Goal: Task Accomplishment & Management: Manage account settings

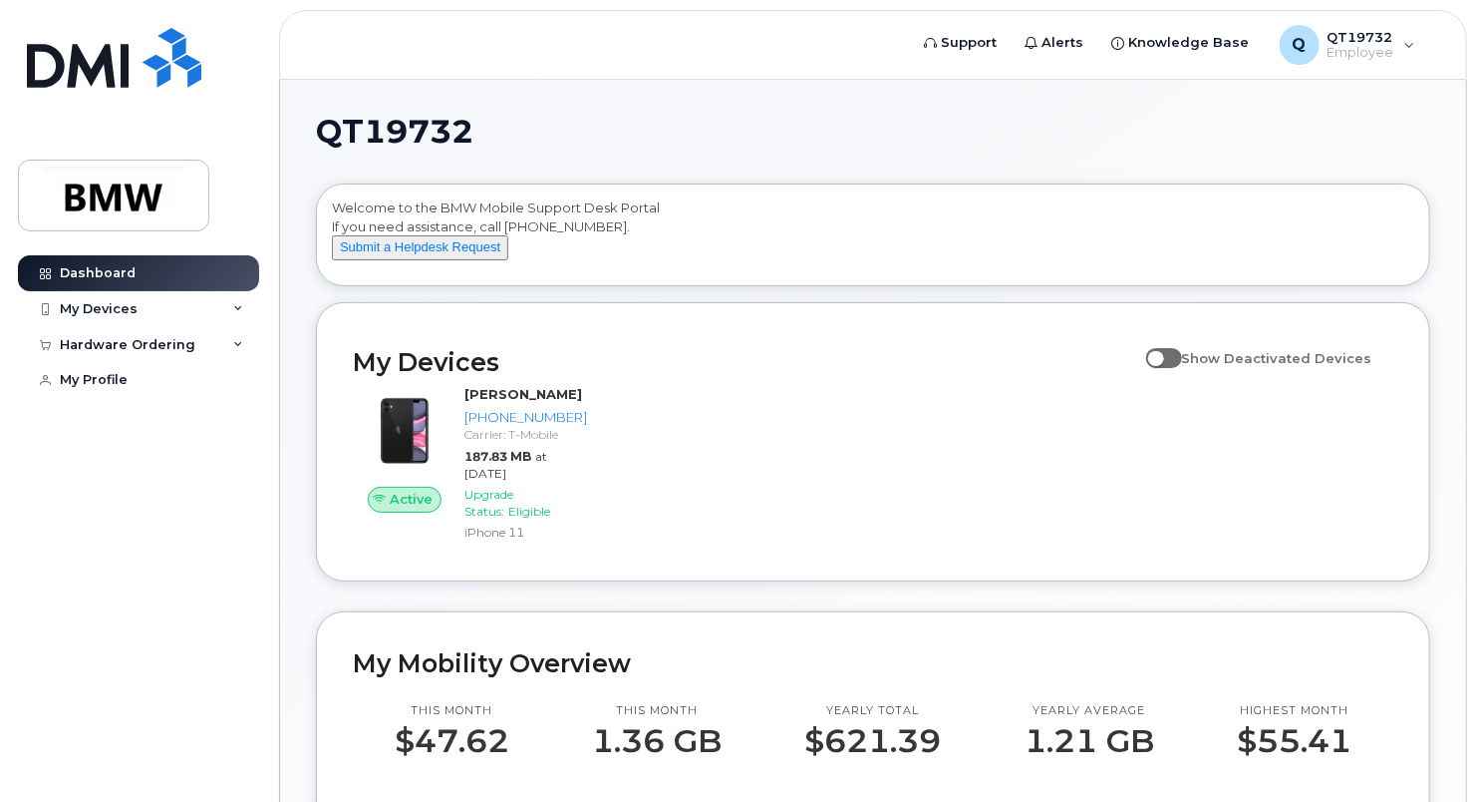
click at [1182, 368] on span at bounding box center [1164, 358] width 36 height 20
click at [1162, 355] on input "Show Deactivated Devices" at bounding box center [1154, 347] width 16 height 16
checkbox input "true"
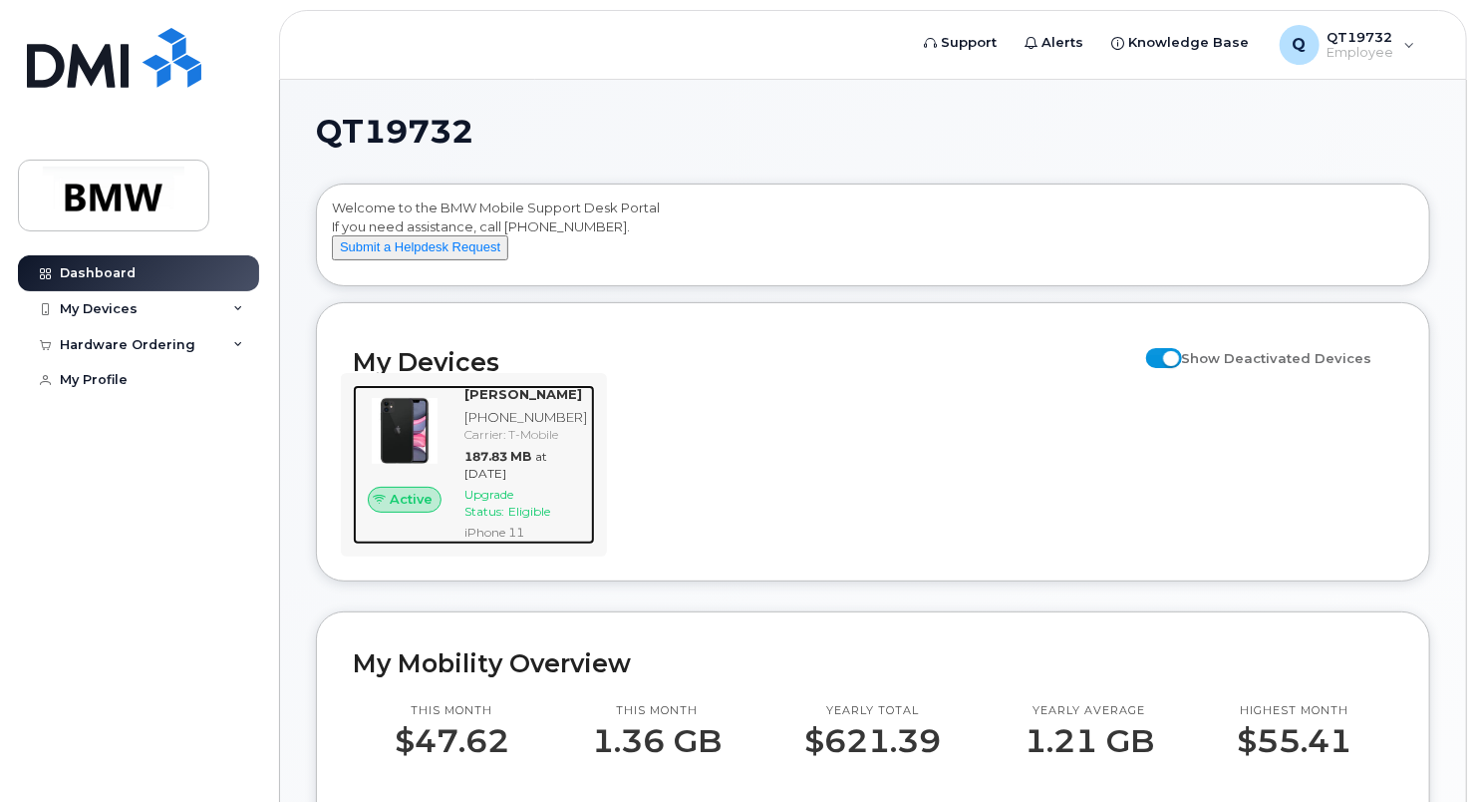
click at [441, 441] on img at bounding box center [405, 431] width 72 height 72
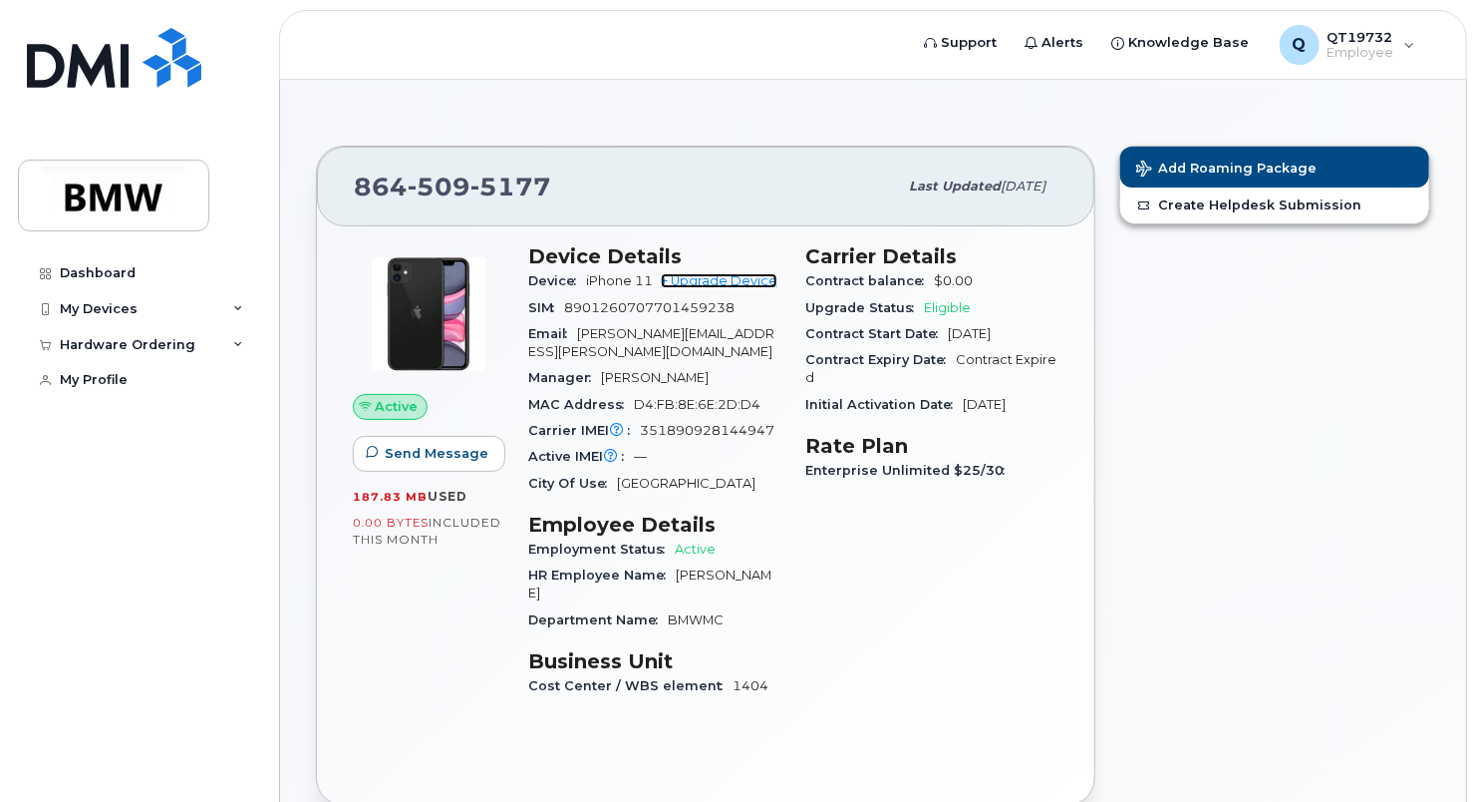
click at [735, 275] on link "+ Upgrade Device" at bounding box center [719, 280] width 117 height 15
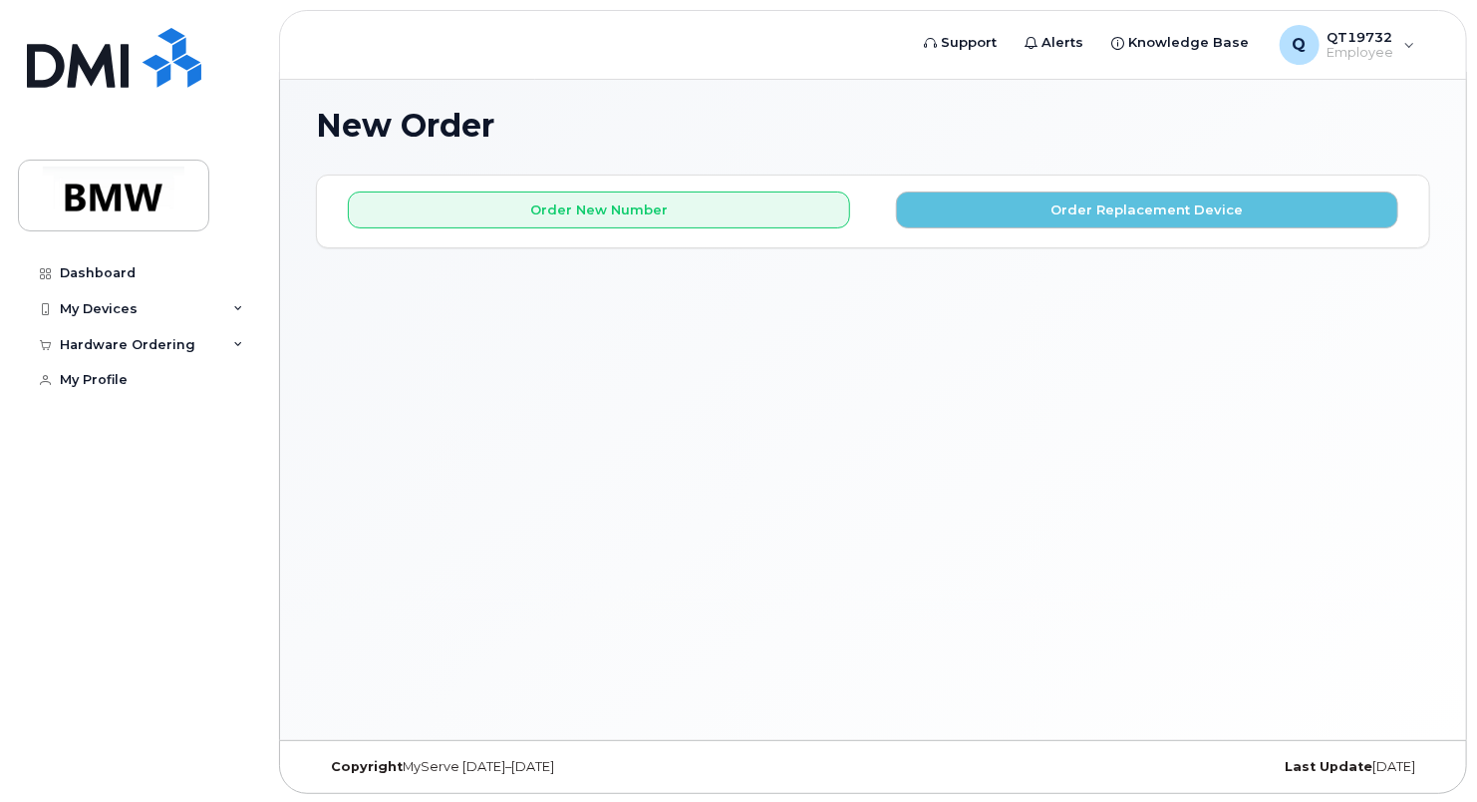
scroll to position [9, 0]
click at [1405, 46] on div "Q QT19732 Employee" at bounding box center [1347, 45] width 163 height 40
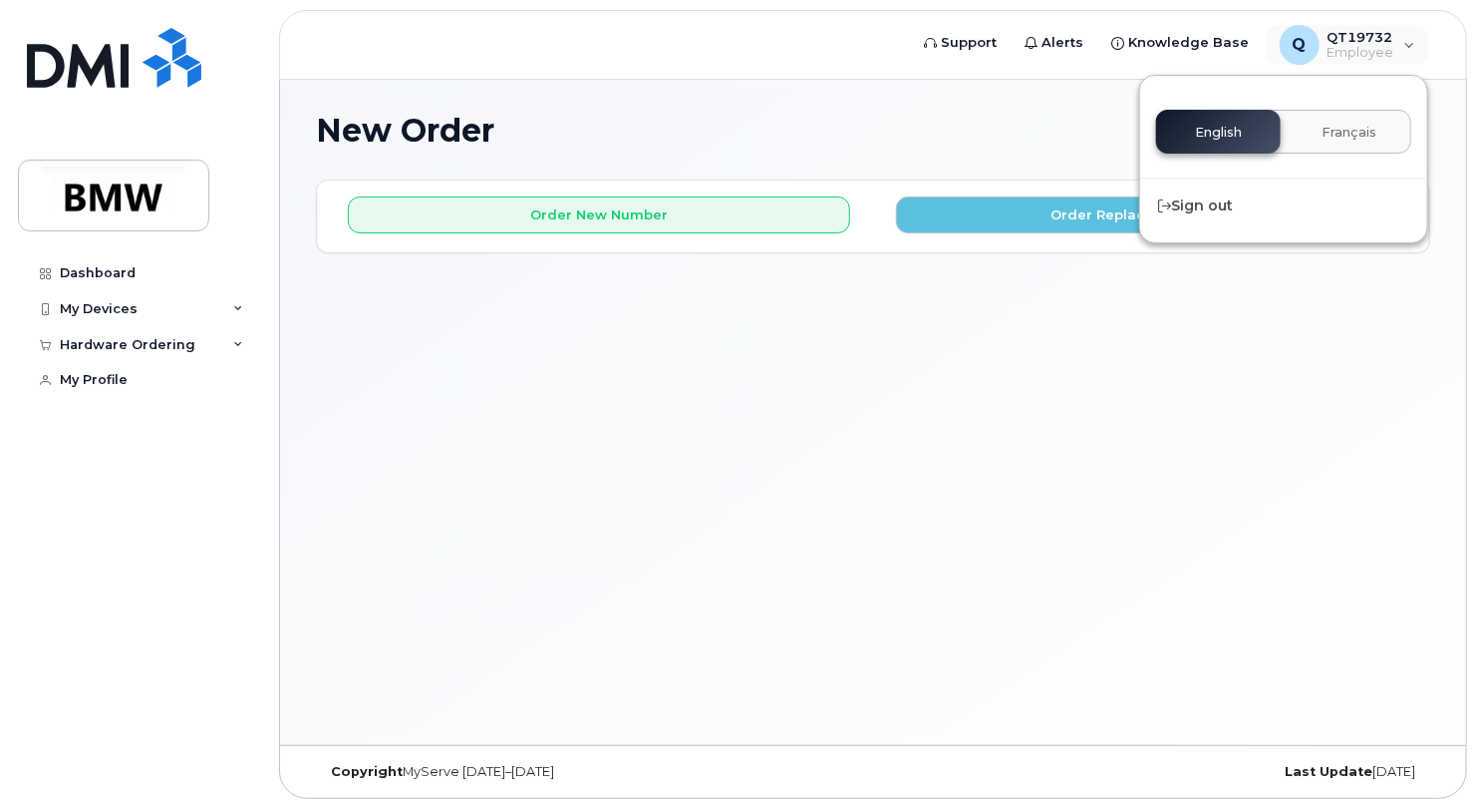
scroll to position [0, 0]
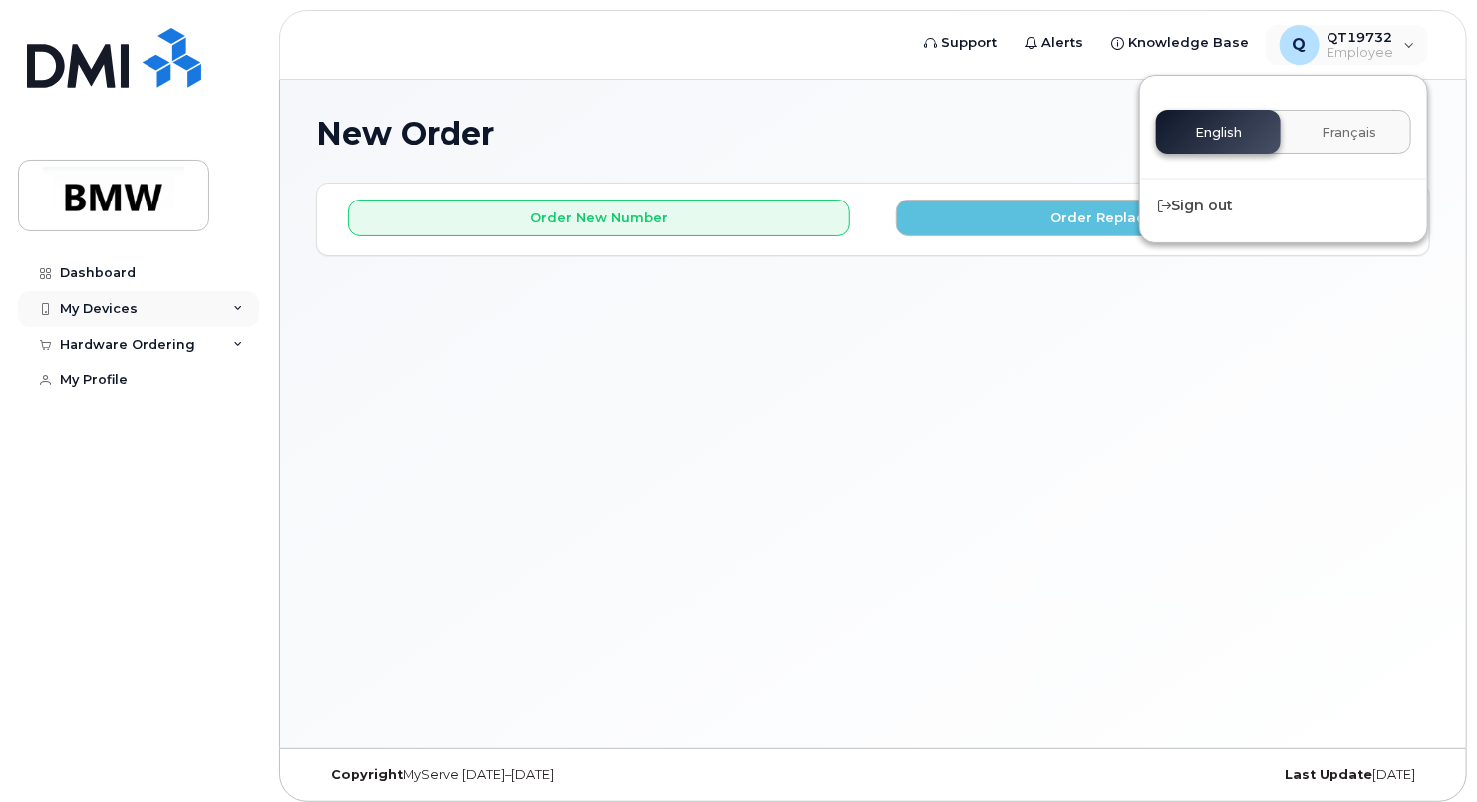
click at [109, 301] on div "My Devices" at bounding box center [99, 309] width 78 height 16
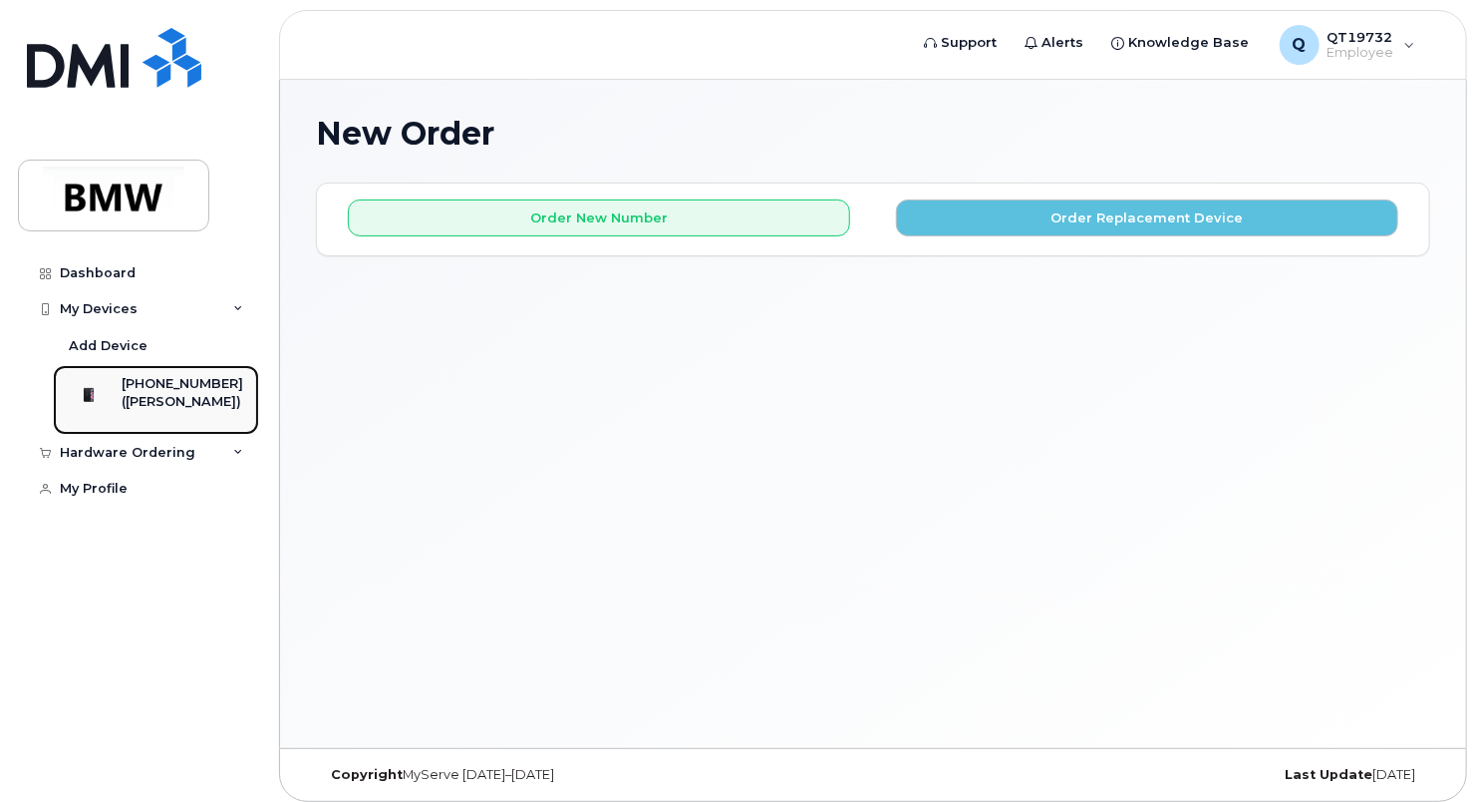
click at [141, 406] on div "([PERSON_NAME])" at bounding box center [183, 402] width 122 height 18
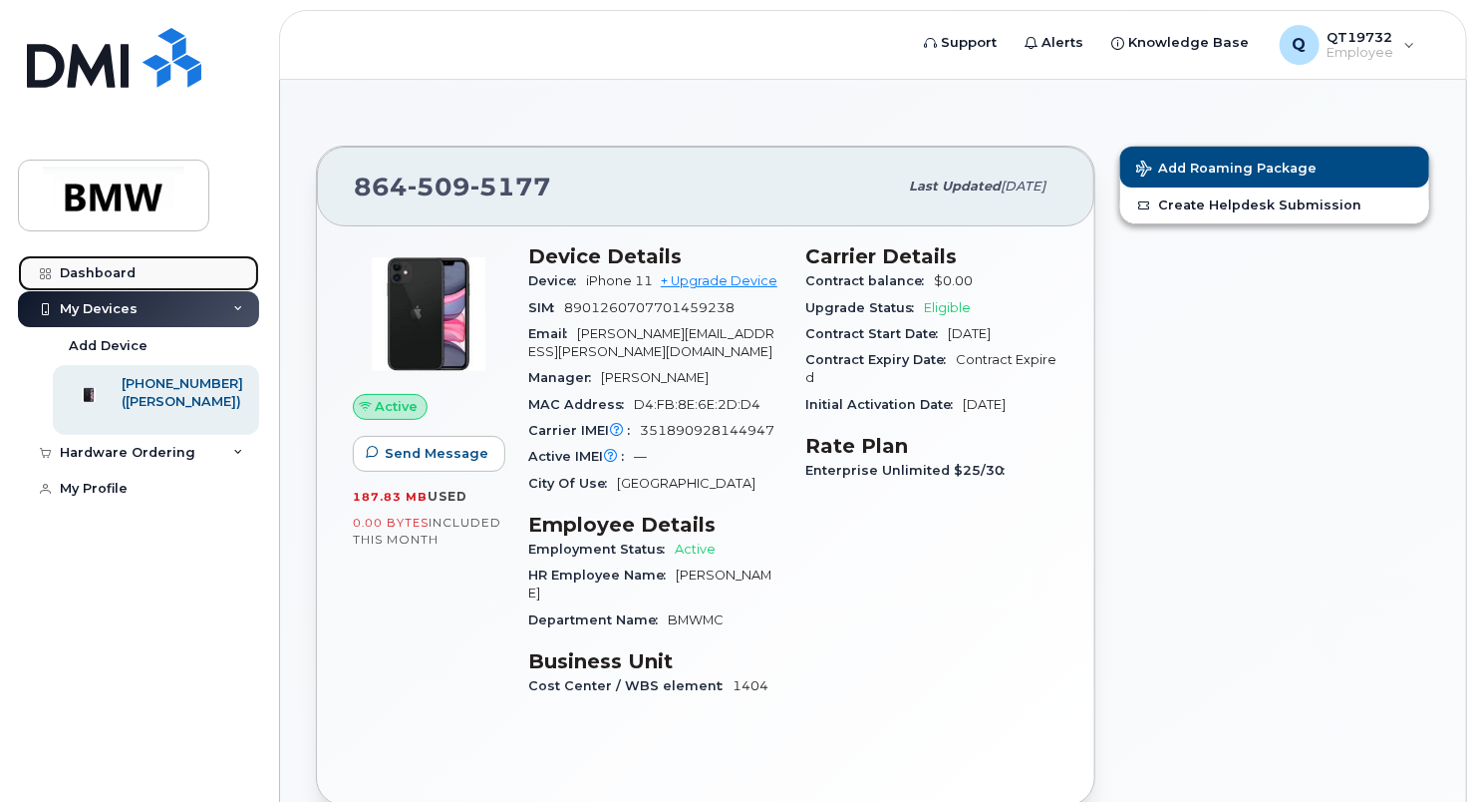
click at [118, 272] on div "Dashboard" at bounding box center [98, 273] width 76 height 16
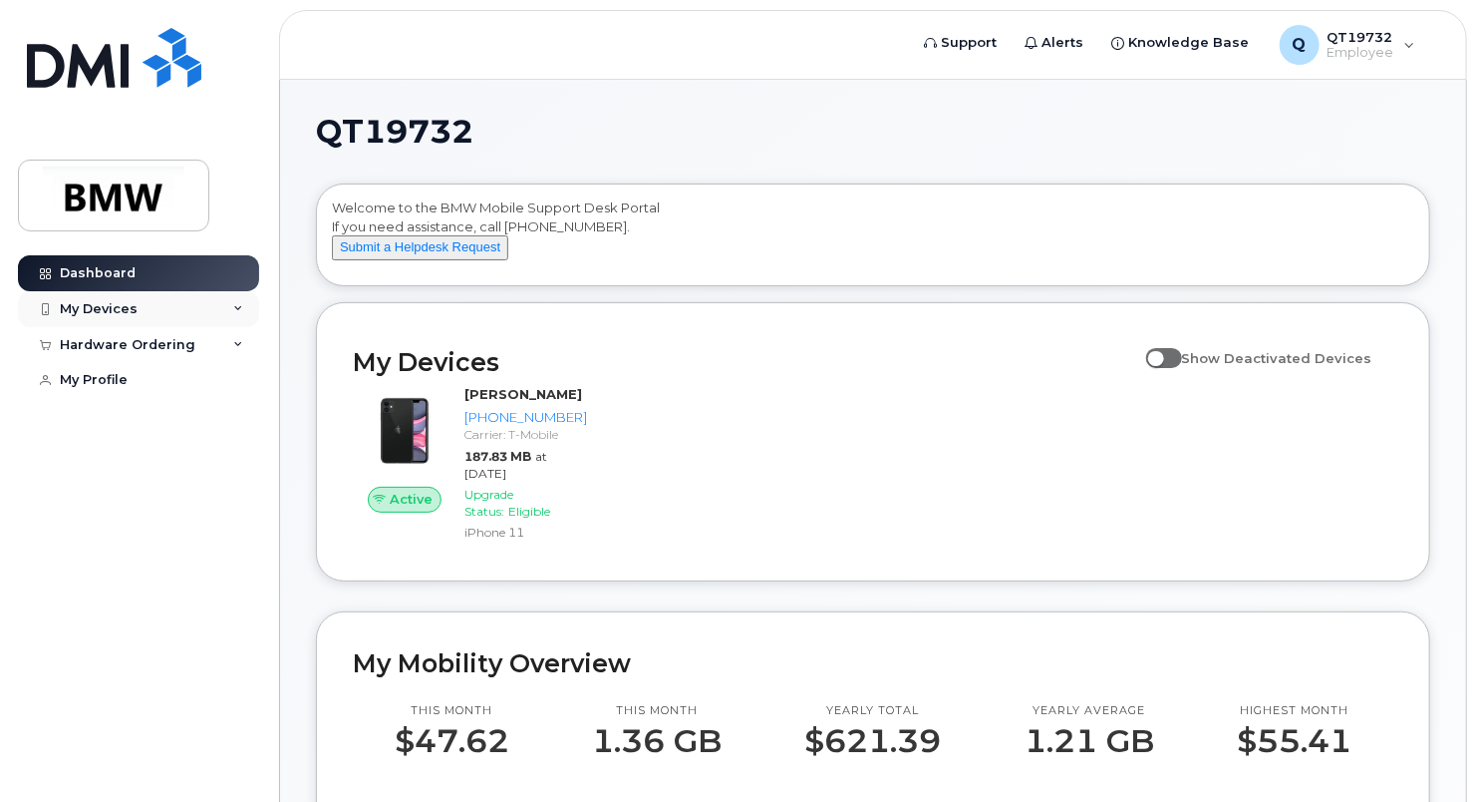
click at [115, 310] on div "My Devices" at bounding box center [99, 309] width 78 height 16
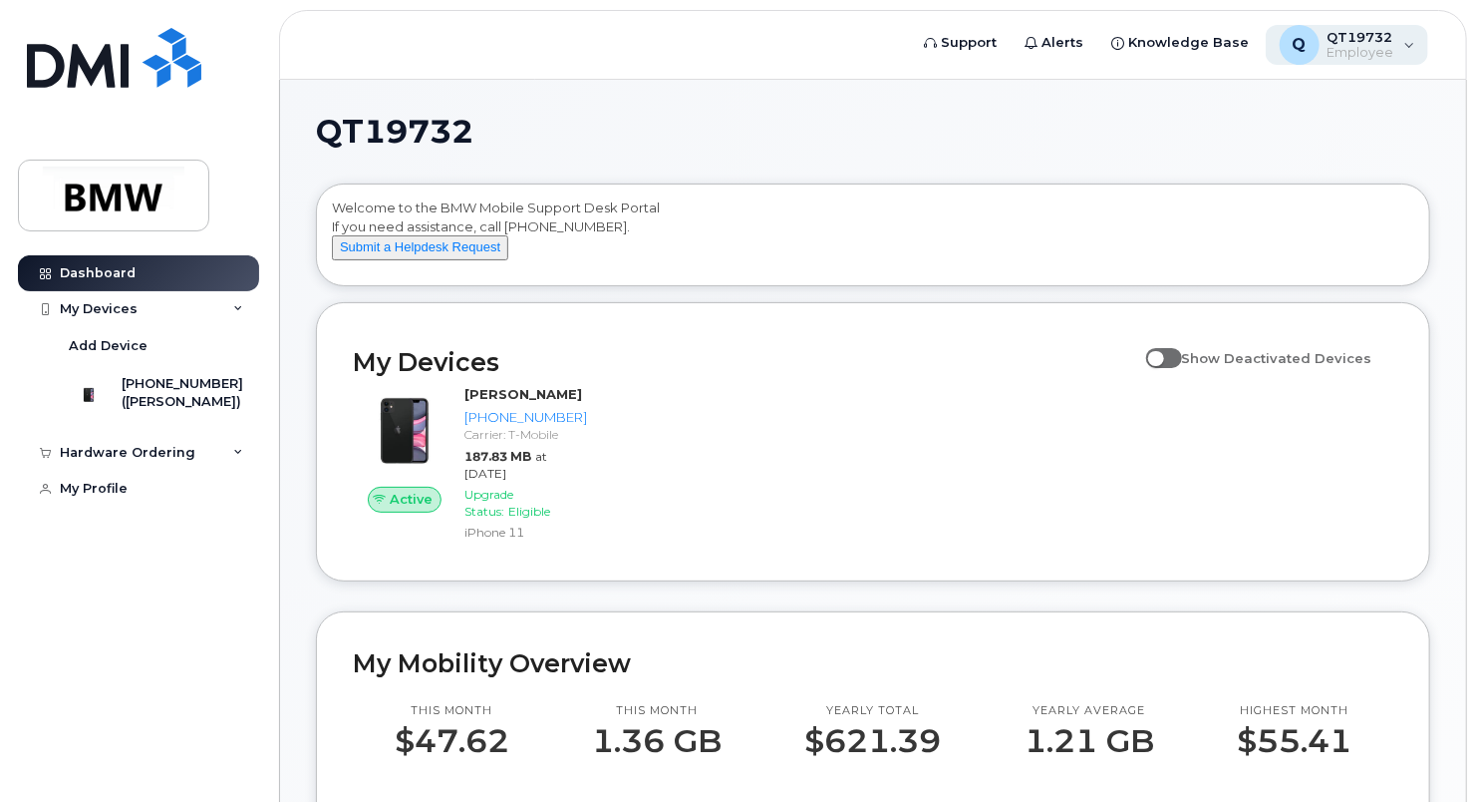
click at [1414, 39] on div "Q QT19732 Employee" at bounding box center [1347, 45] width 163 height 40
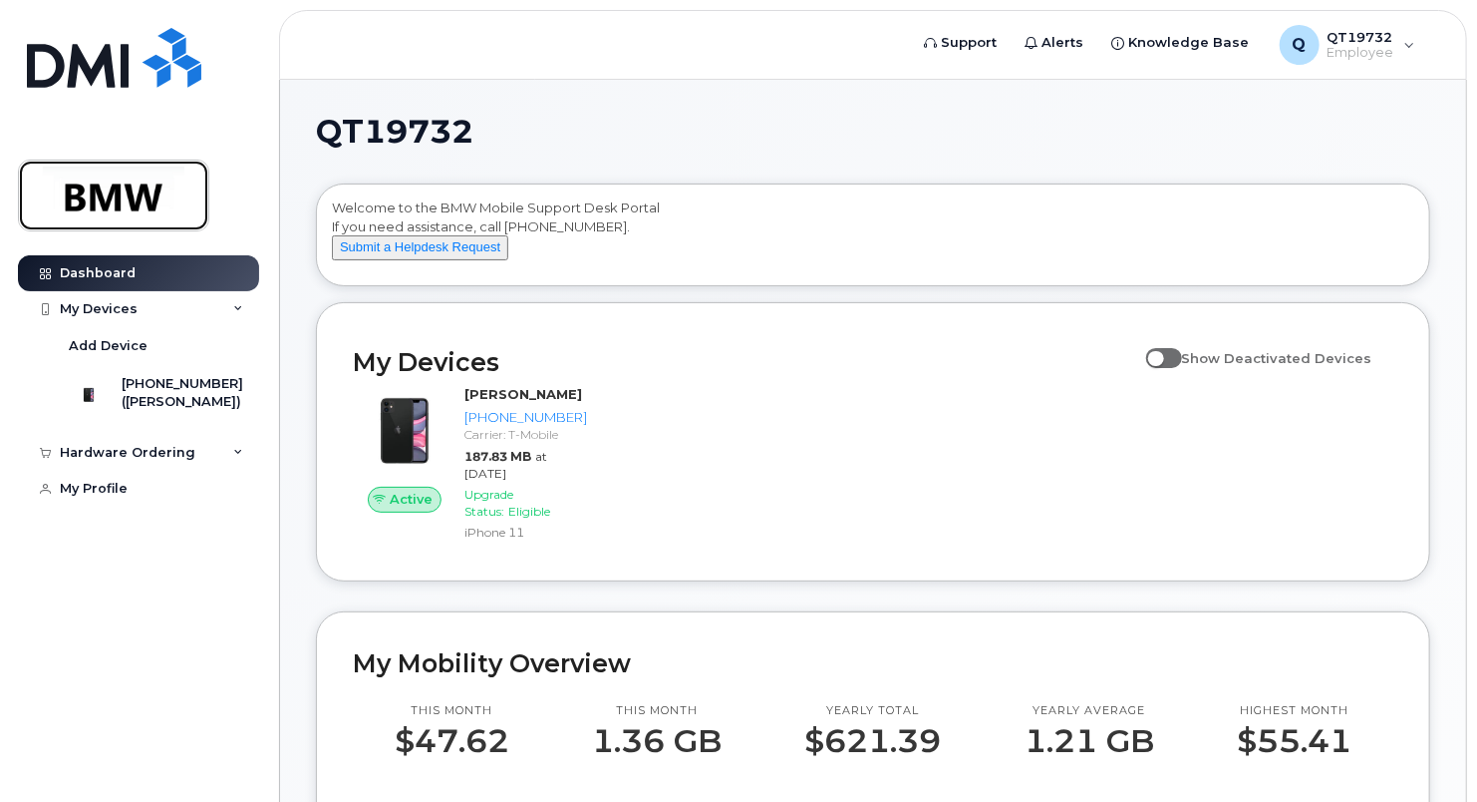
click at [131, 192] on img at bounding box center [114, 195] width 154 height 58
